Goal: Task Accomplishment & Management: Manage account settings

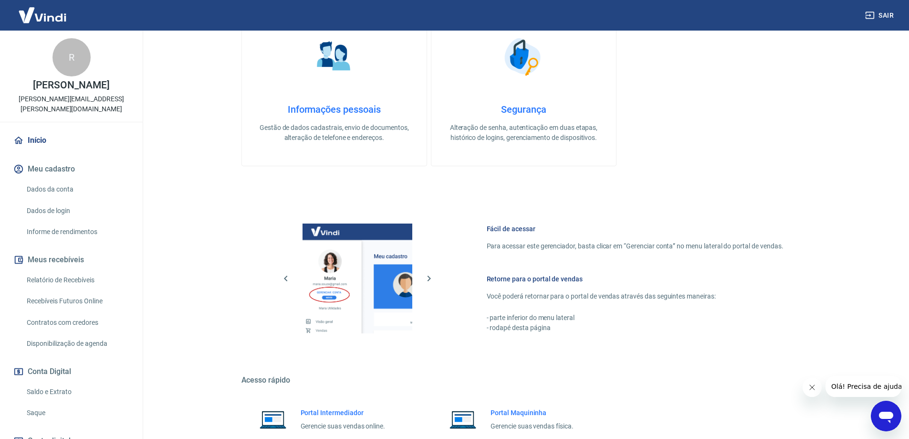
scroll to position [305, 0]
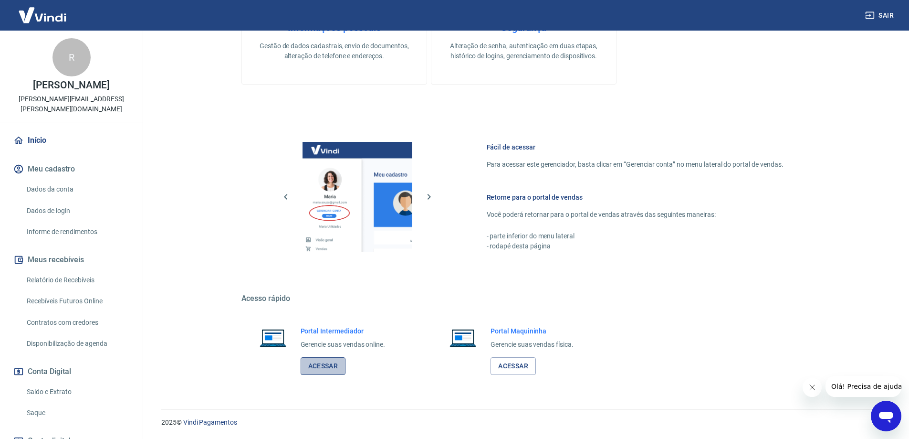
click at [329, 360] on link "Acessar" at bounding box center [323, 366] width 45 height 18
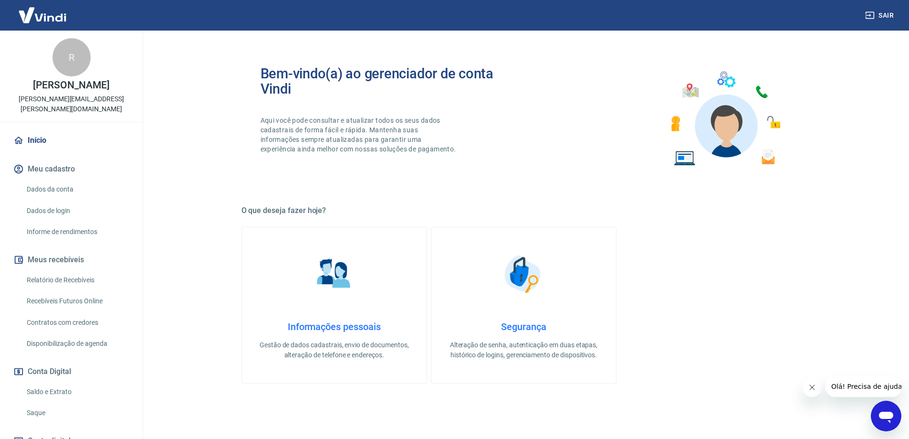
scroll to position [0, 0]
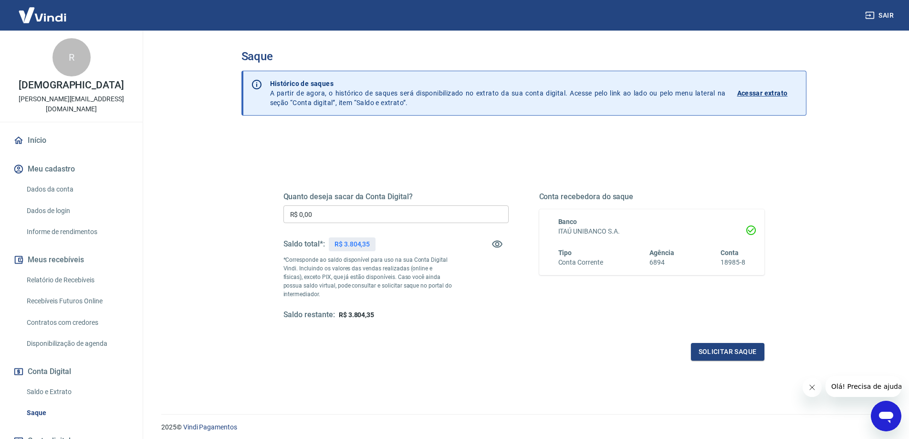
click at [338, 212] on input "R$ 0,00" at bounding box center [395, 214] width 225 height 18
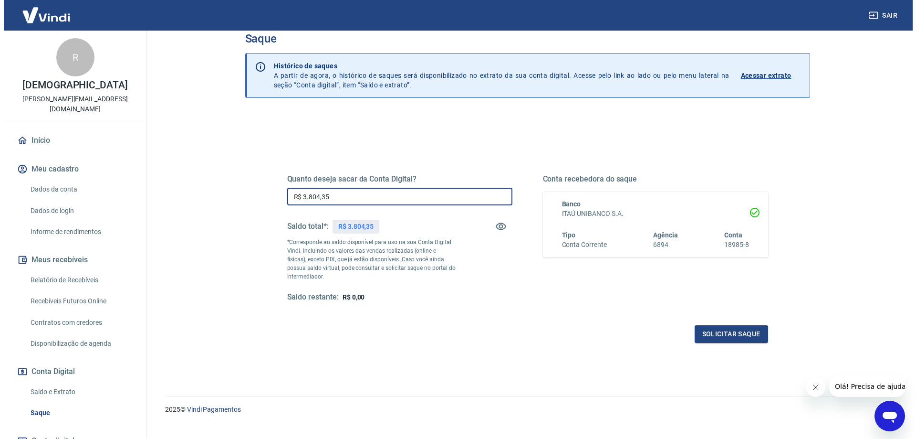
scroll to position [33, 0]
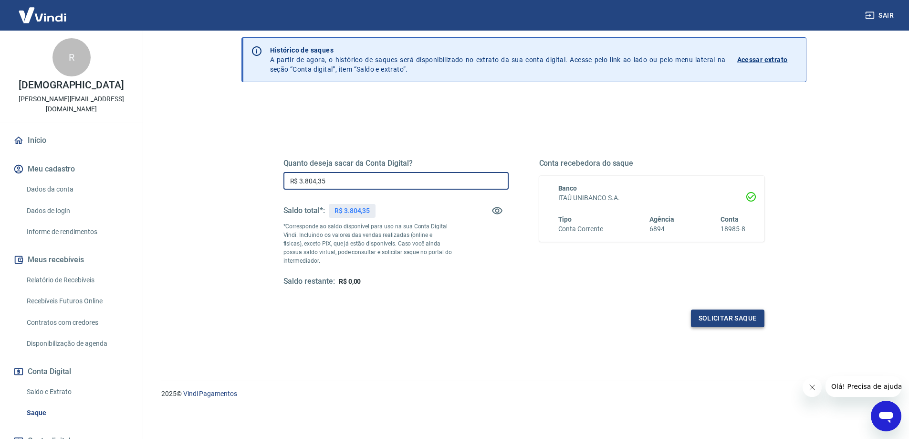
type input "R$ 3.804,35"
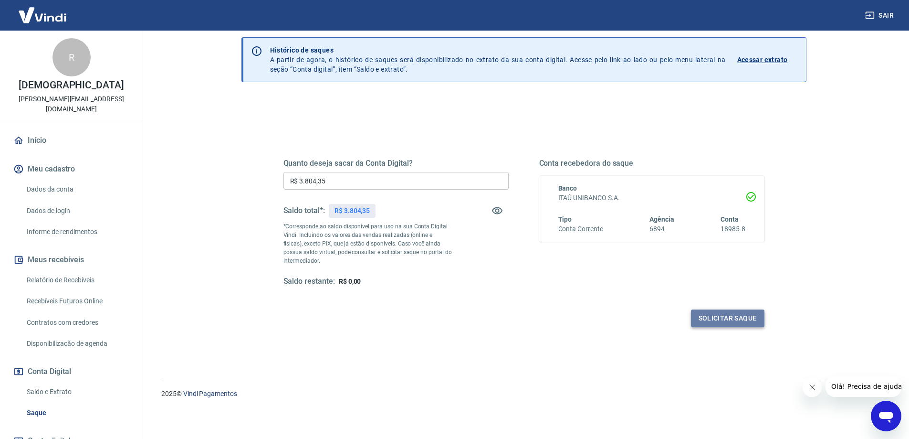
click at [739, 316] on button "Solicitar saque" at bounding box center [727, 318] width 73 height 18
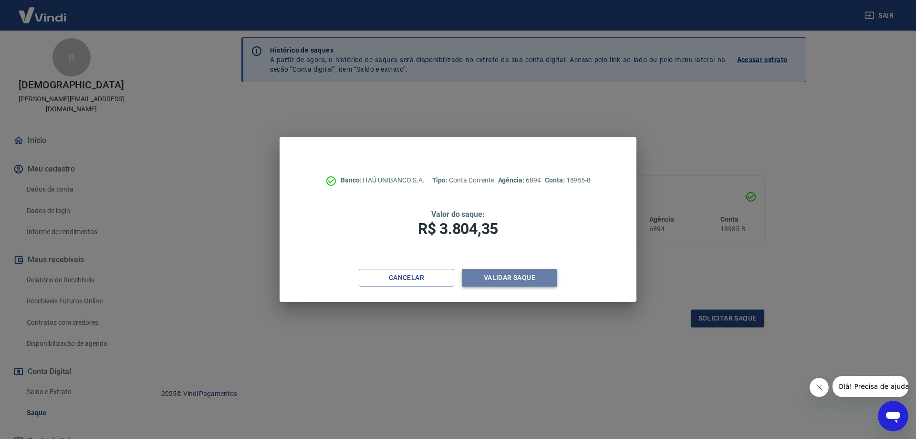
click at [496, 277] on button "Validar saque" at bounding box center [509, 278] width 95 height 18
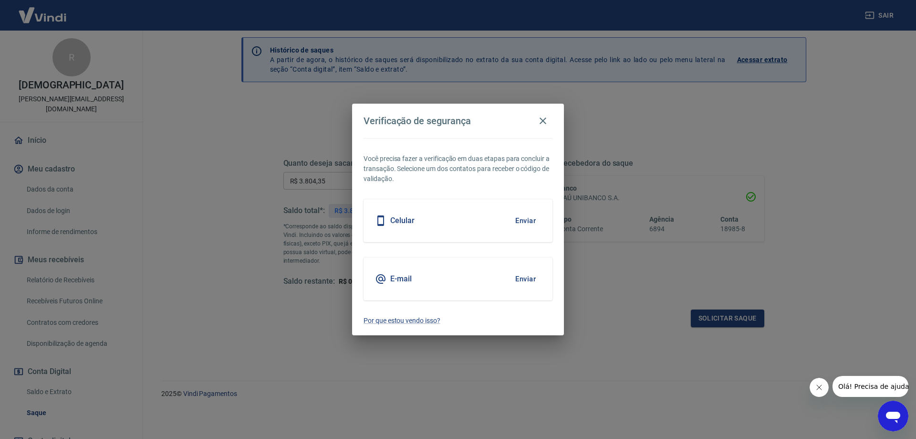
click at [482, 220] on div "Celular Enviar" at bounding box center [458, 220] width 189 height 43
click at [519, 219] on button "Enviar" at bounding box center [525, 220] width 31 height 20
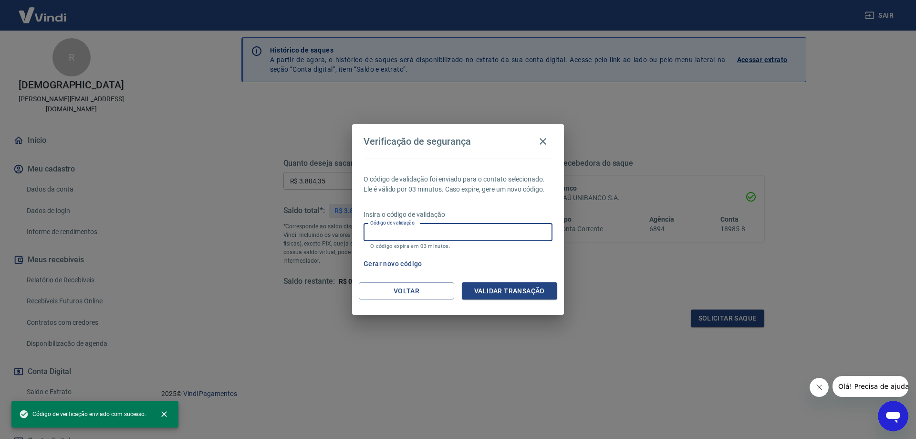
click at [450, 235] on input "Código de validação" at bounding box center [458, 232] width 189 height 18
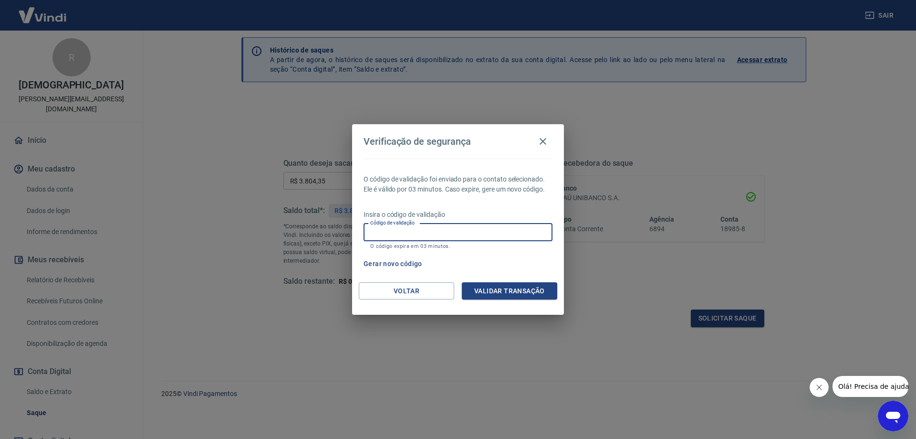
click at [419, 235] on input "Código de validação" at bounding box center [458, 232] width 189 height 18
type input "137375"
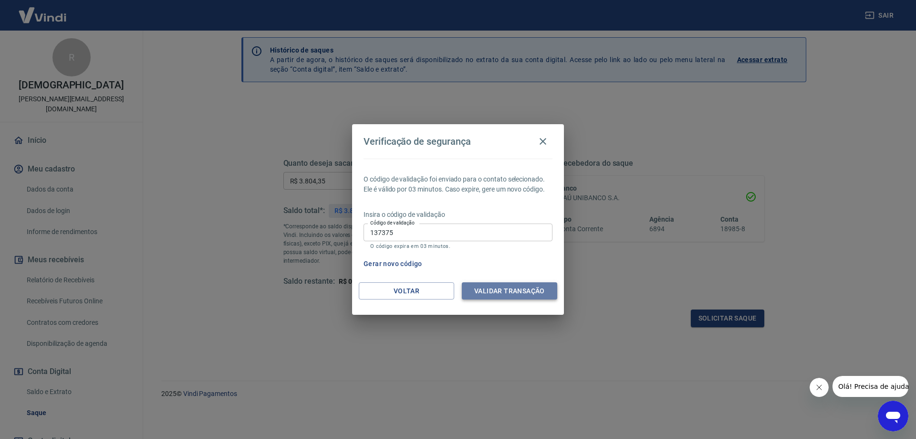
click at [507, 285] on button "Validar transação" at bounding box center [509, 291] width 95 height 18
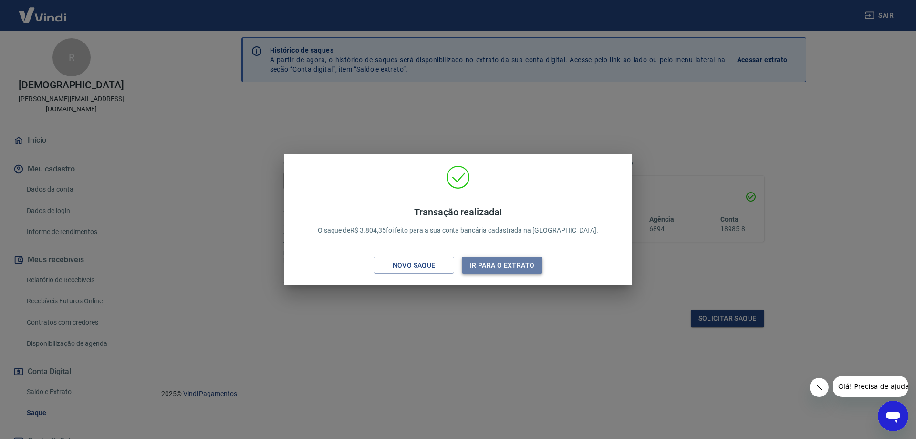
click at [498, 262] on button "Ir para o extrato" at bounding box center [502, 265] width 81 height 18
